Goal: Information Seeking & Learning: Learn about a topic

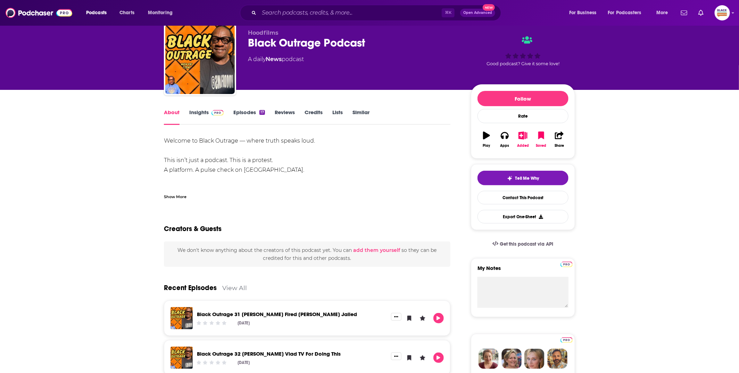
scroll to position [24, 0]
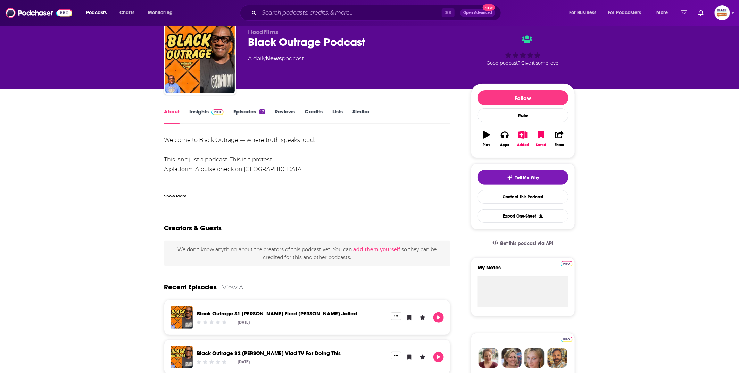
click at [206, 116] on link "Insights" at bounding box center [206, 116] width 34 height 16
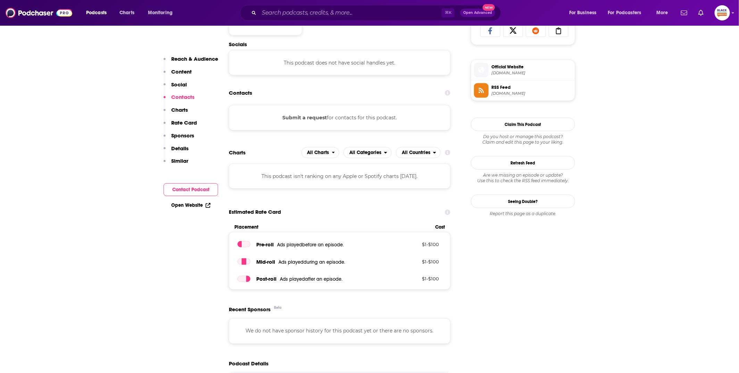
scroll to position [288, 0]
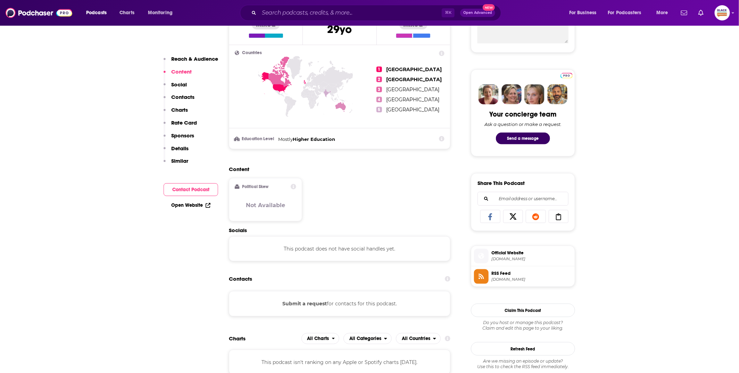
click at [513, 250] on span "Official Website" at bounding box center [532, 253] width 81 height 6
click at [505, 280] on span "[DOMAIN_NAME]" at bounding box center [532, 279] width 81 height 5
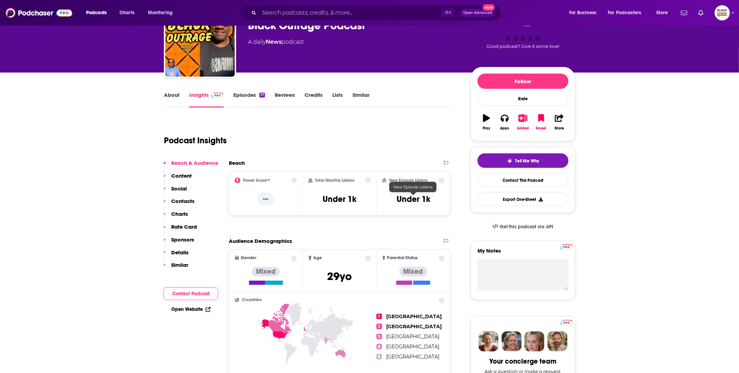
scroll to position [0, 0]
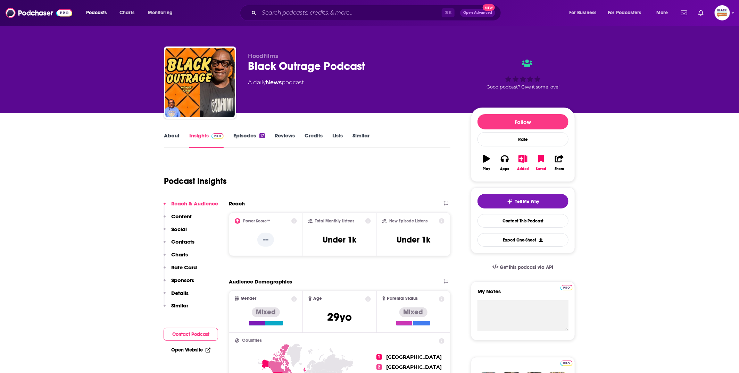
click at [250, 139] on link "Episodes 17" at bounding box center [249, 140] width 32 height 16
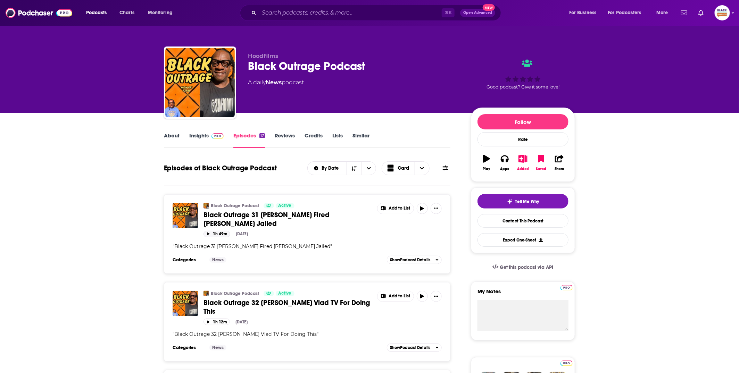
click at [227, 231] on button "1h 49m" at bounding box center [217, 234] width 27 height 7
